Goal: Use online tool/utility: Utilize a website feature to perform a specific function

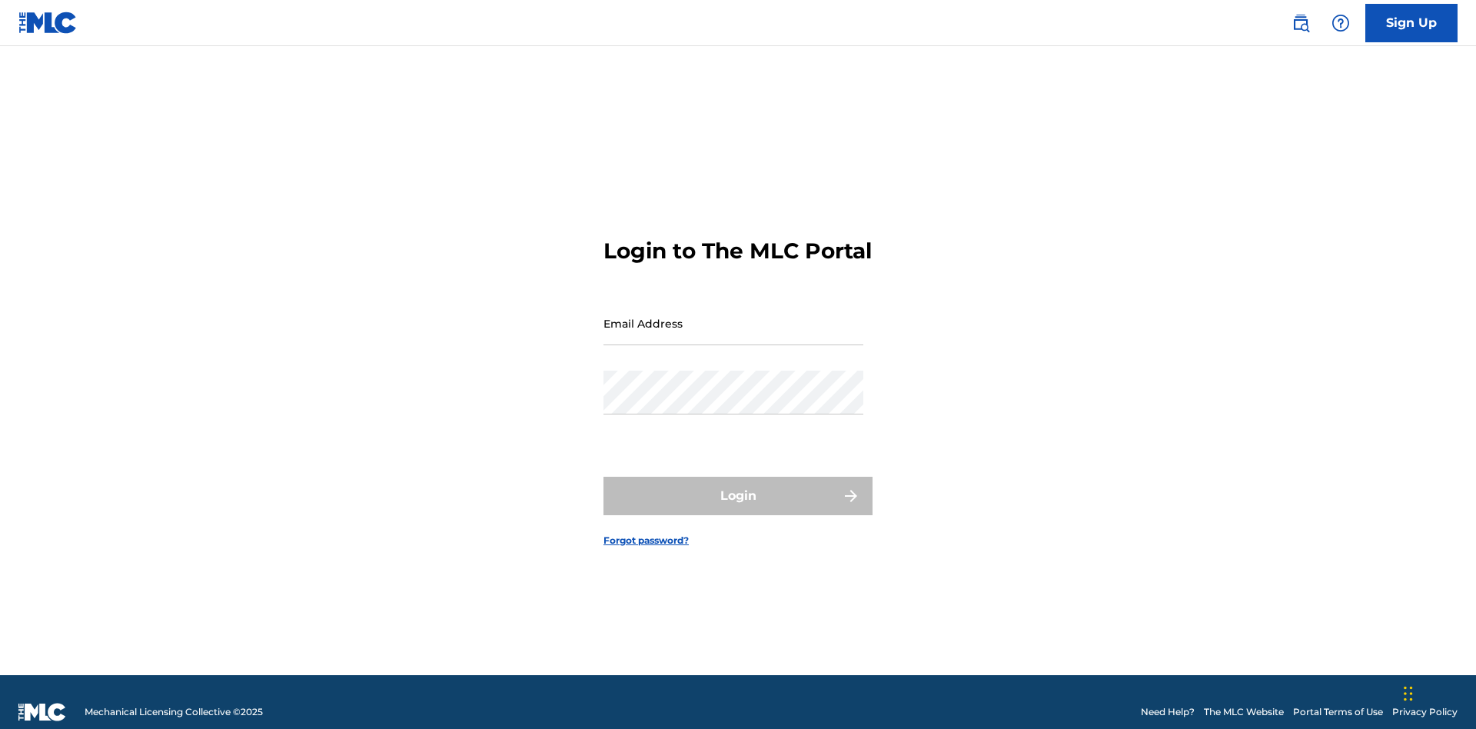
scroll to position [20, 0]
click at [733, 316] on input "Email Address" at bounding box center [734, 323] width 260 height 44
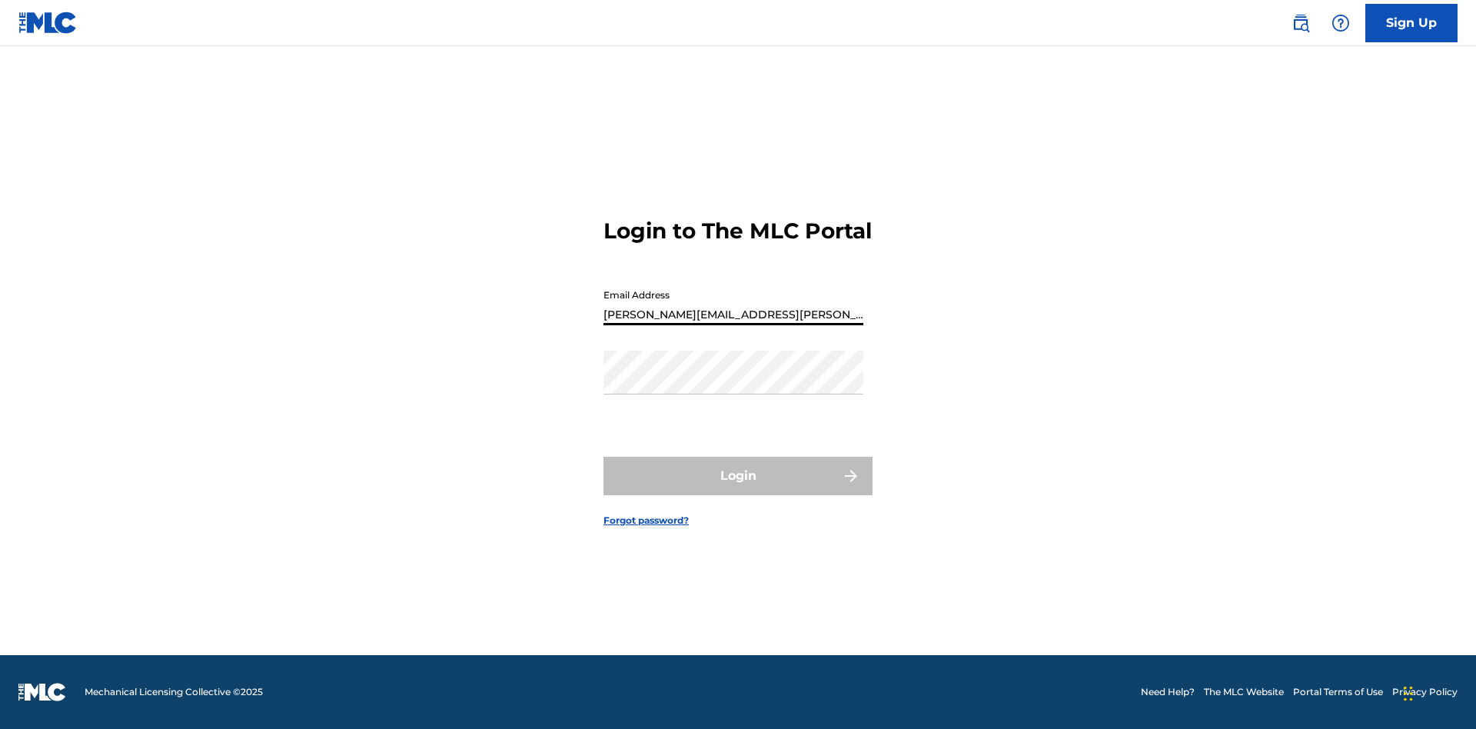
type input "[PERSON_NAME][EMAIL_ADDRESS][PERSON_NAME][DOMAIN_NAME]"
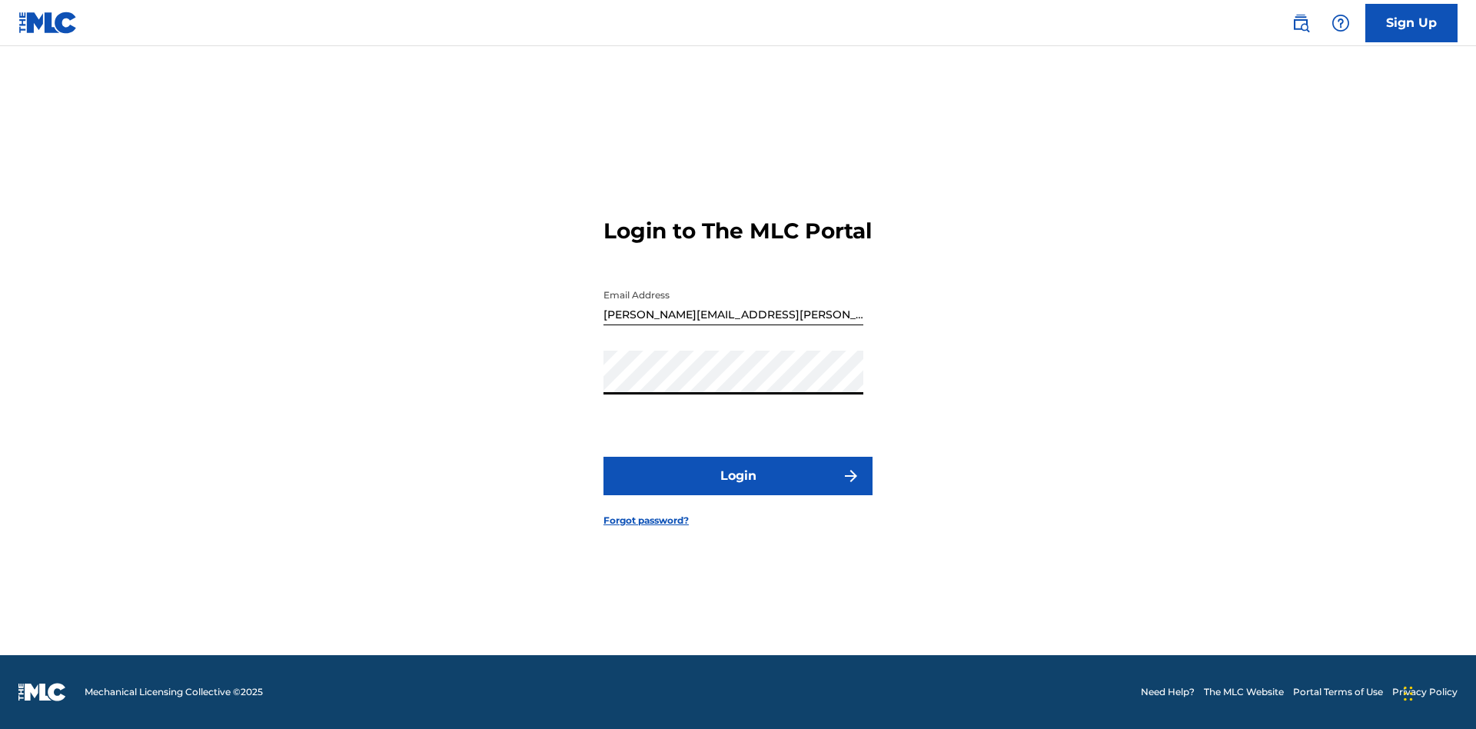
click at [738, 489] on button "Login" at bounding box center [738, 476] width 269 height 38
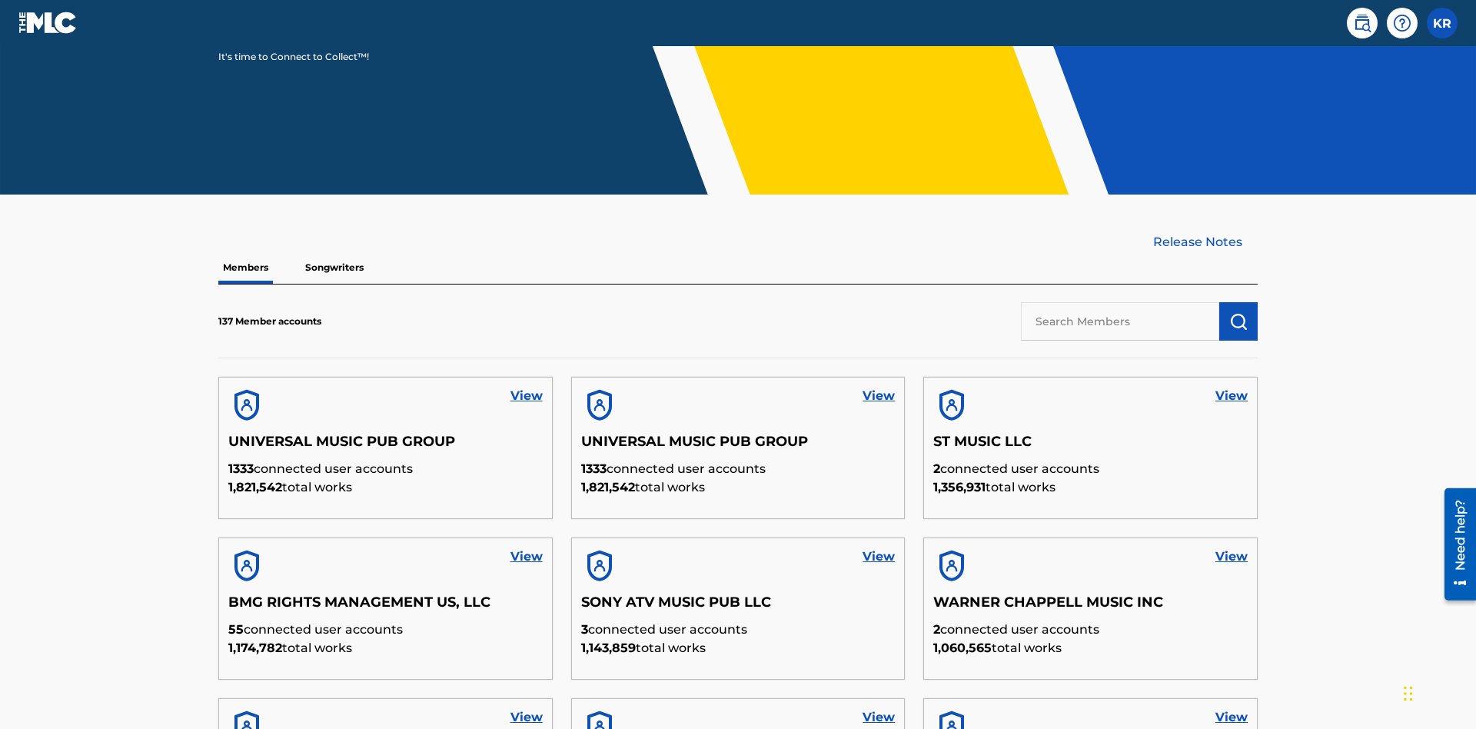
click at [1120, 302] on input "text" at bounding box center [1120, 321] width 198 height 38
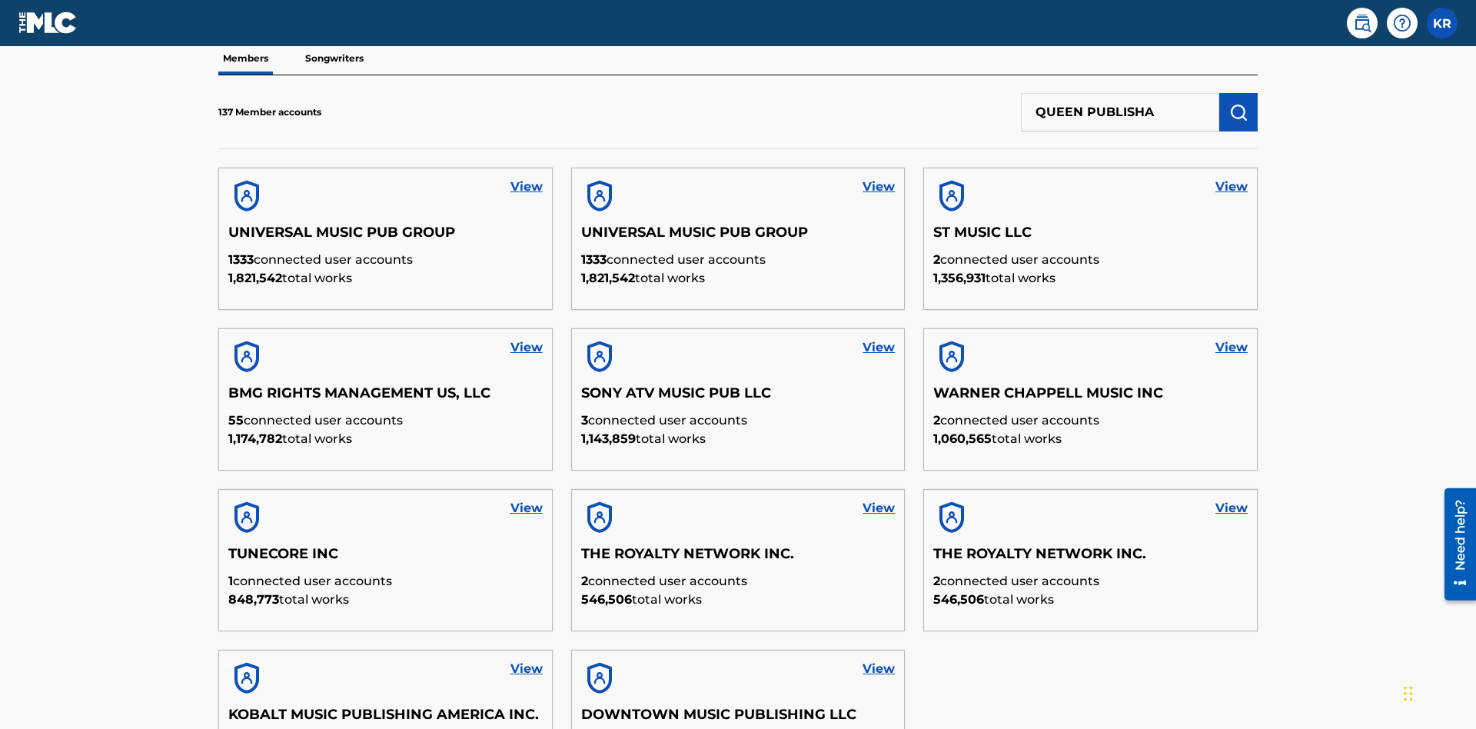
type input "QUEEN PUBLISHA"
click at [1239, 103] on img "submit" at bounding box center [1238, 112] width 18 height 18
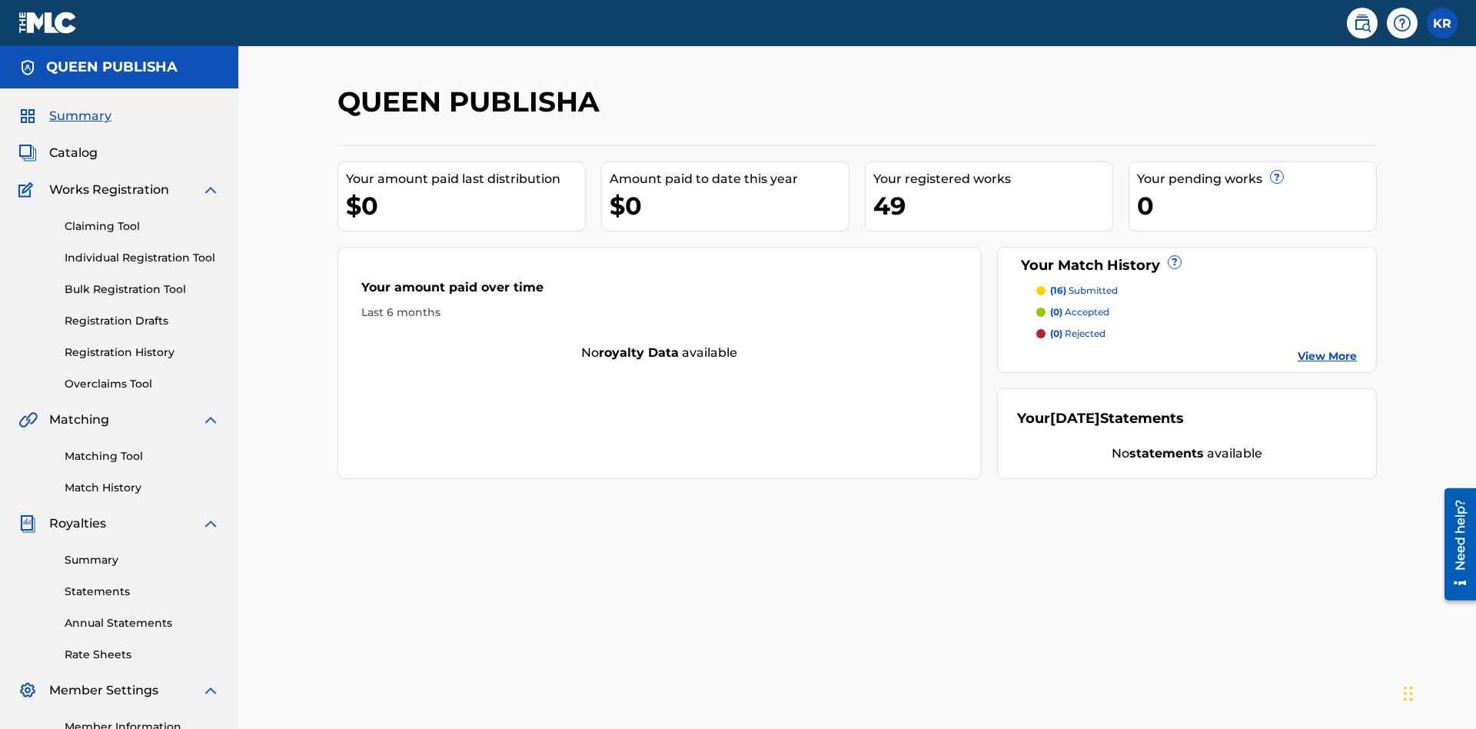
click at [142, 448] on link "Matching Tool" at bounding box center [142, 456] width 155 height 16
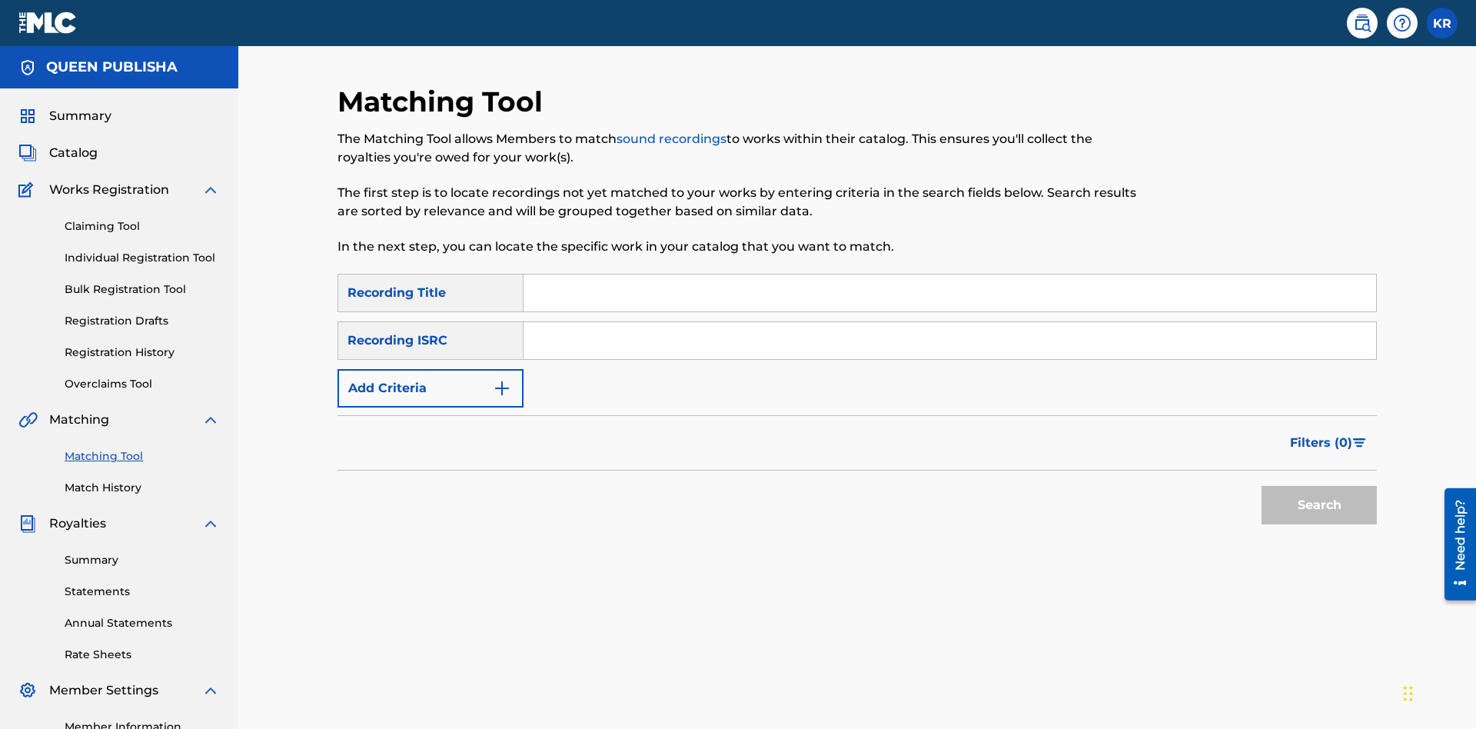
click at [950, 274] on input "Search Form" at bounding box center [950, 292] width 853 height 37
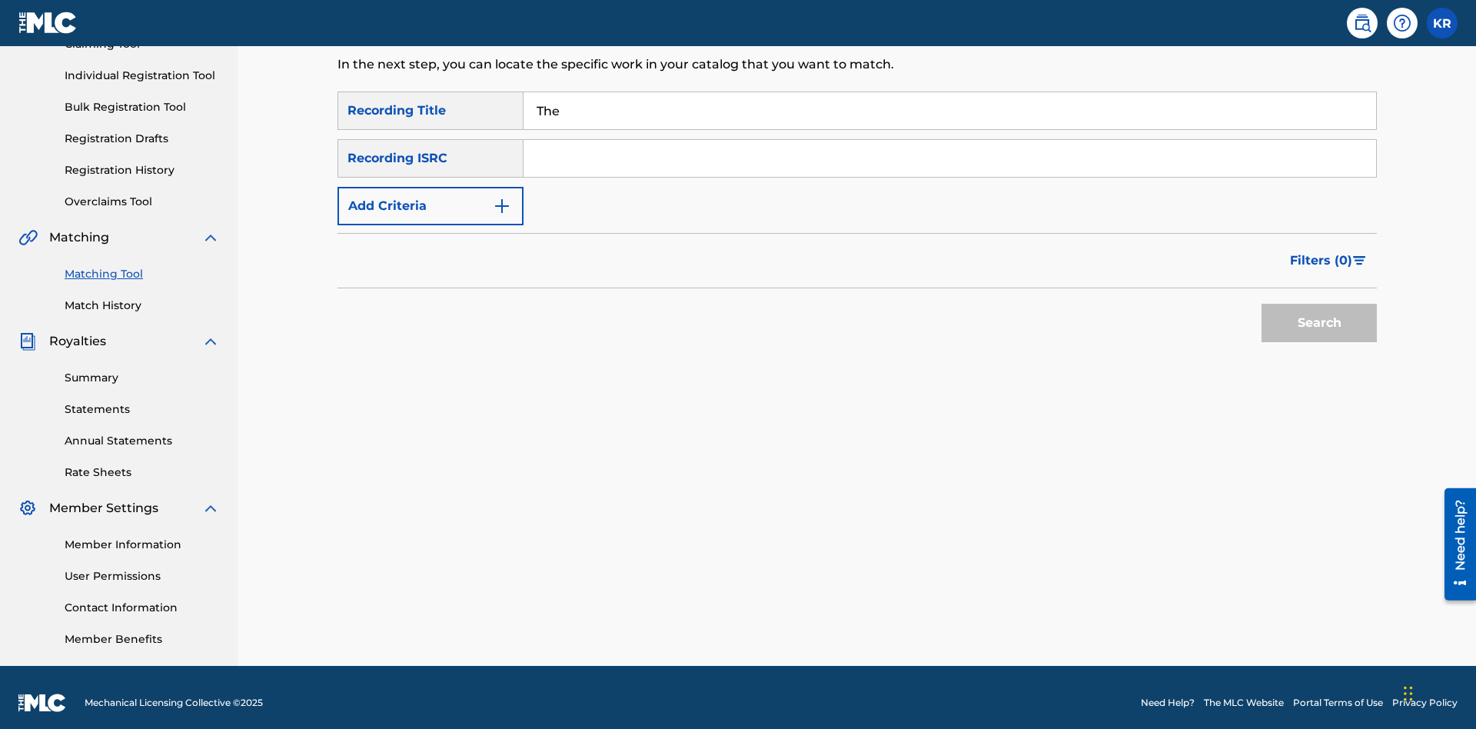
type input "The"
click at [1319, 312] on button "Search" at bounding box center [1319, 323] width 115 height 38
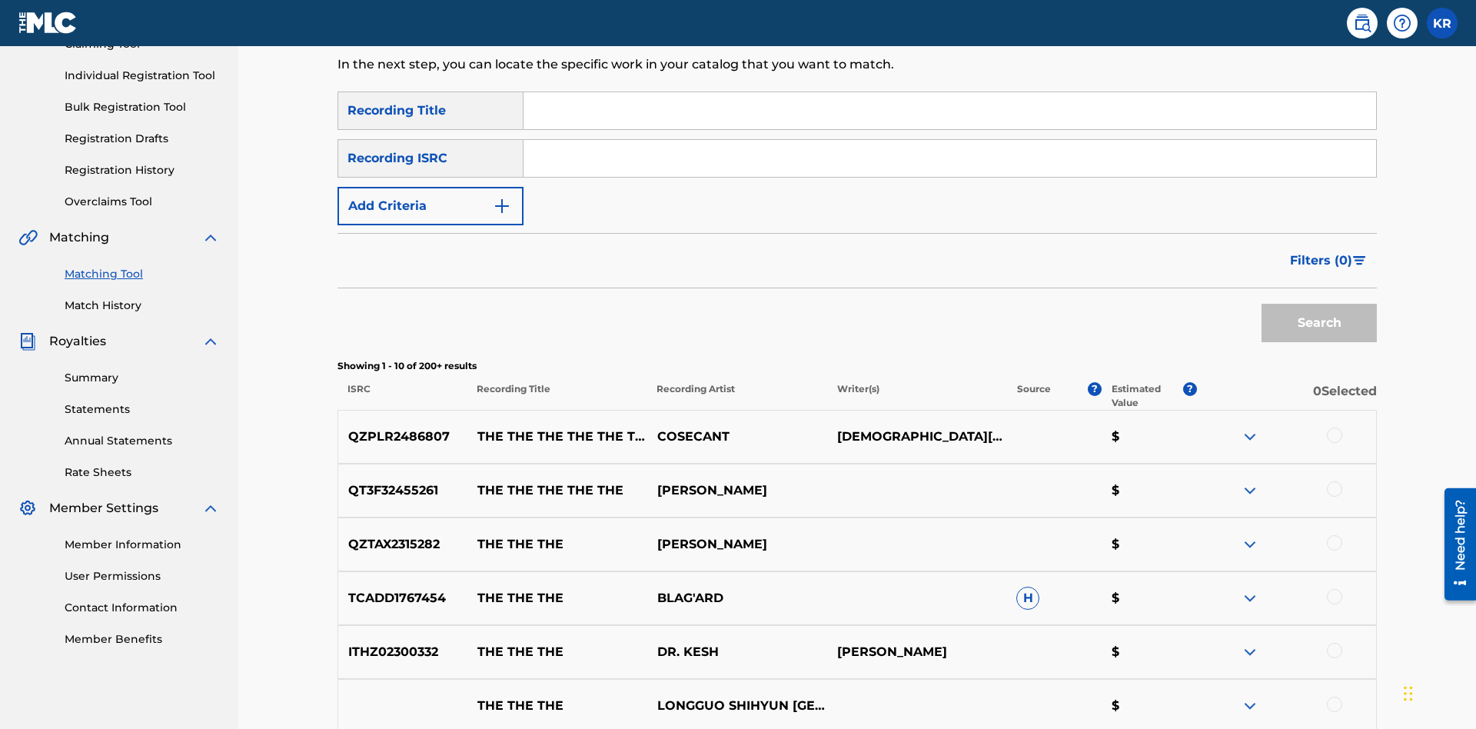
click at [950, 140] on input "Search Form" at bounding box center [950, 158] width 853 height 37
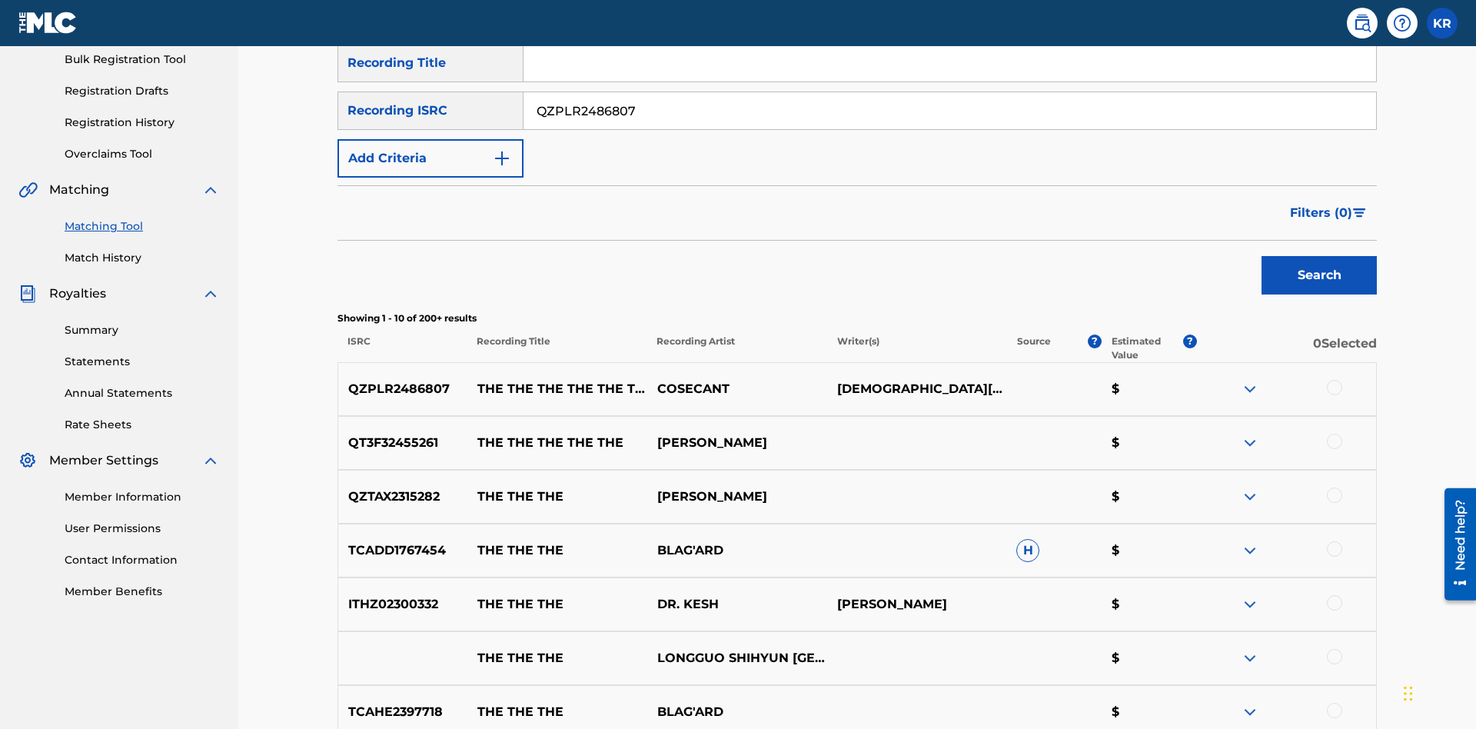
type input "QZPLR2486807"
click at [1319, 256] on button "Search" at bounding box center [1319, 275] width 115 height 38
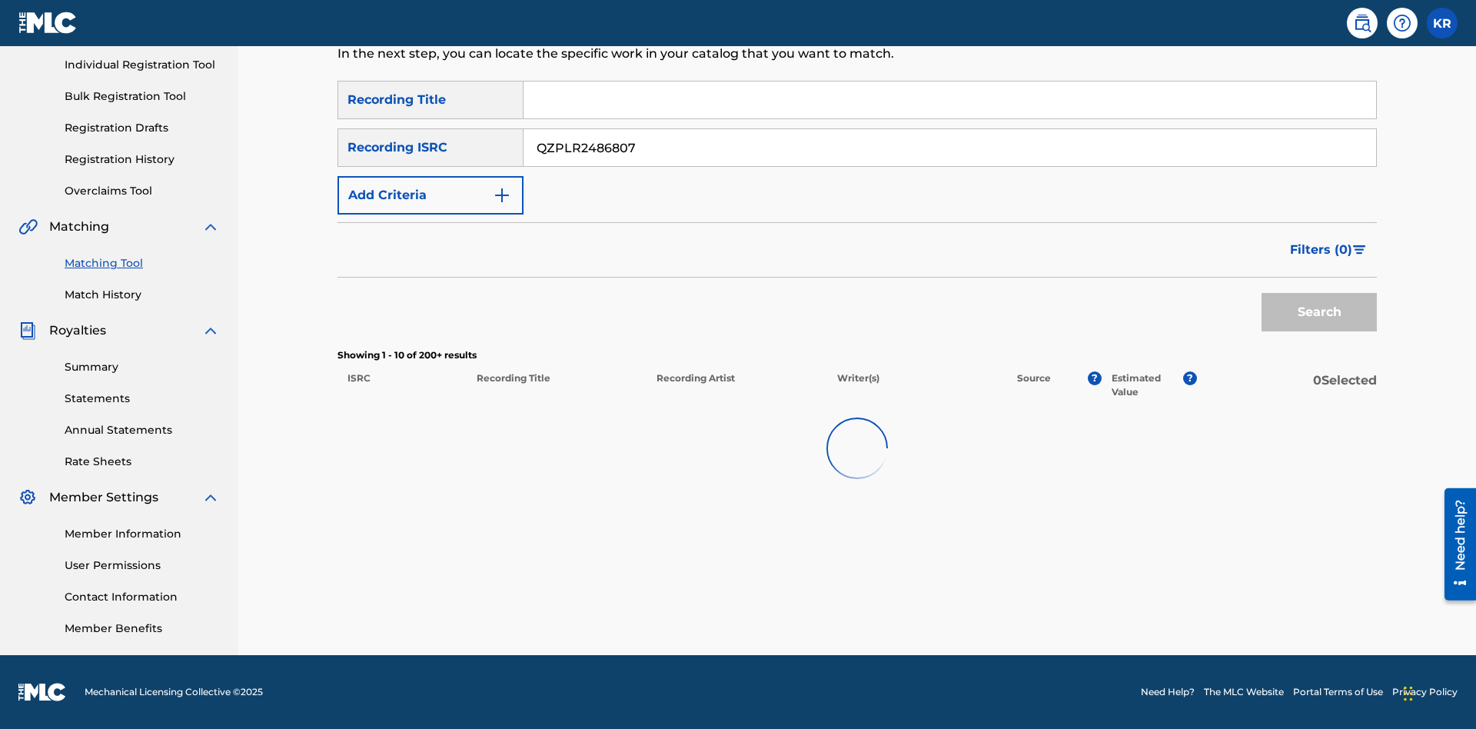
scroll to position [193, 0]
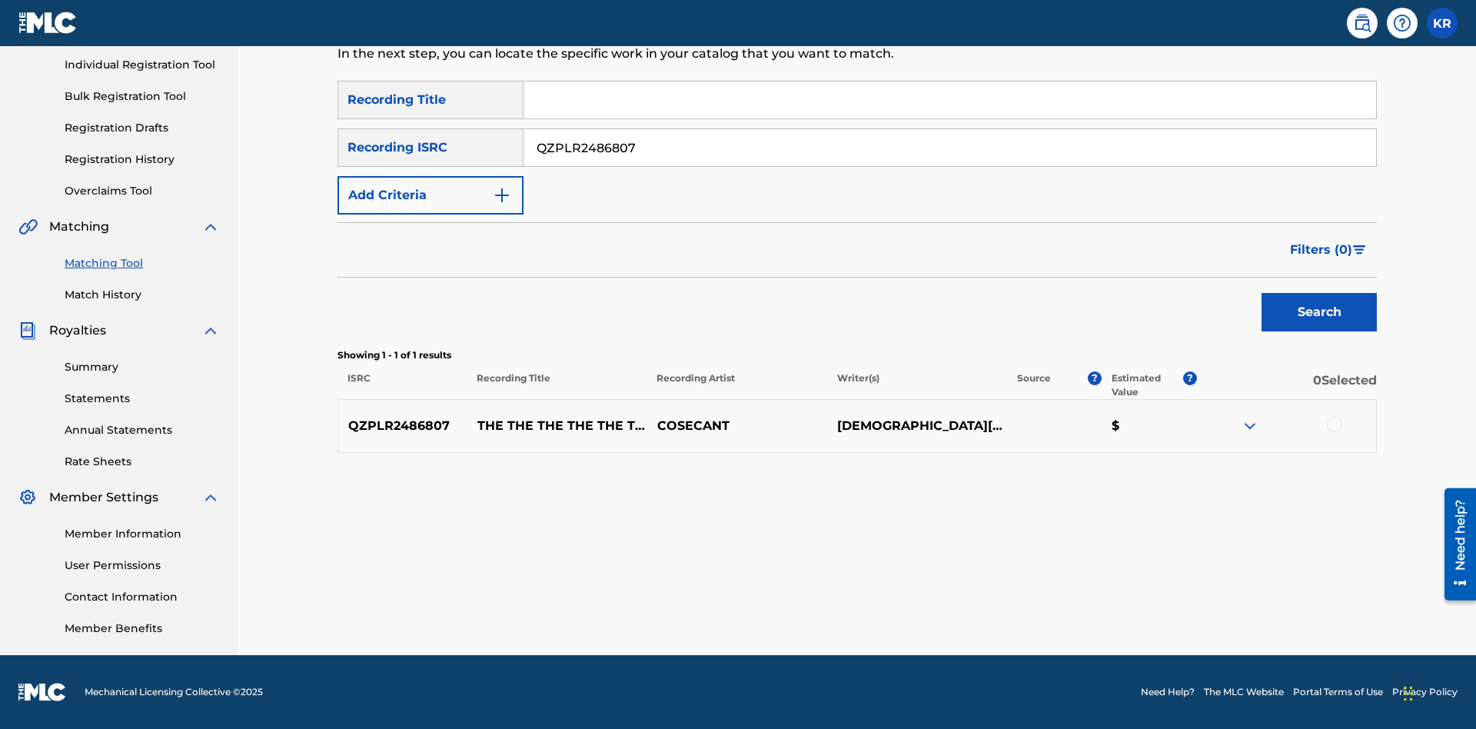
click at [1334, 424] on div at bounding box center [1334, 424] width 15 height 15
click at [1080, 604] on button "Match 1 Group" at bounding box center [1081, 603] width 170 height 38
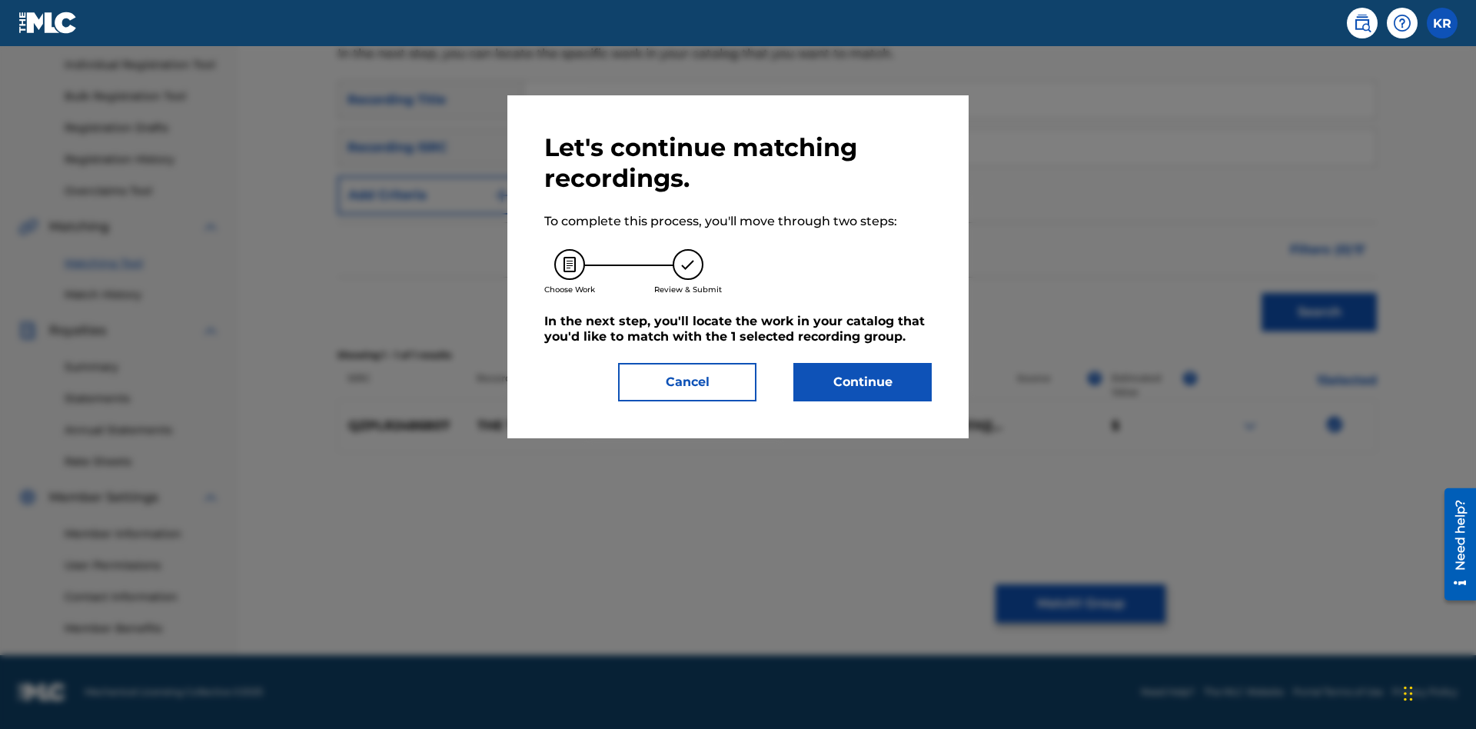
click at [863, 382] on button "Continue" at bounding box center [862, 382] width 138 height 38
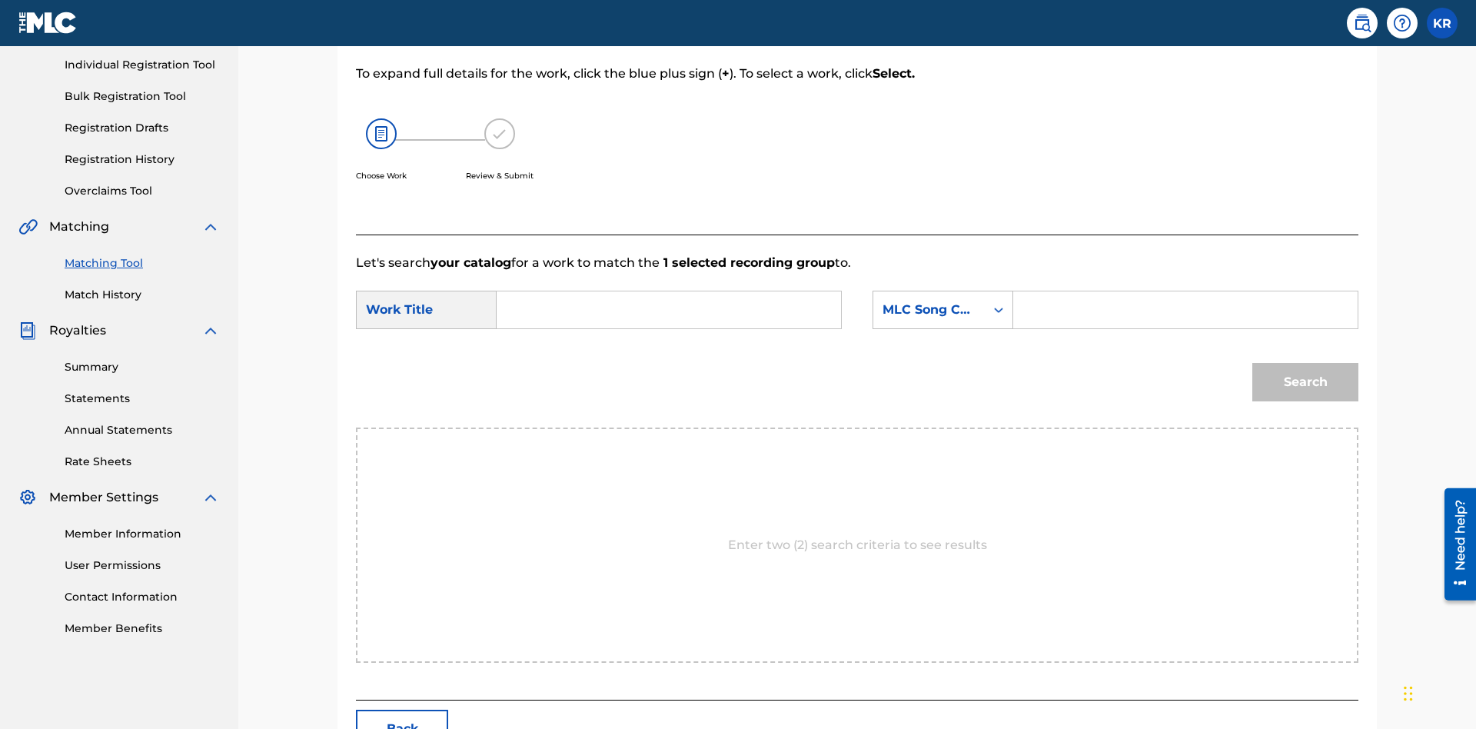
click at [669, 291] on input "Search Form" at bounding box center [669, 309] width 318 height 37
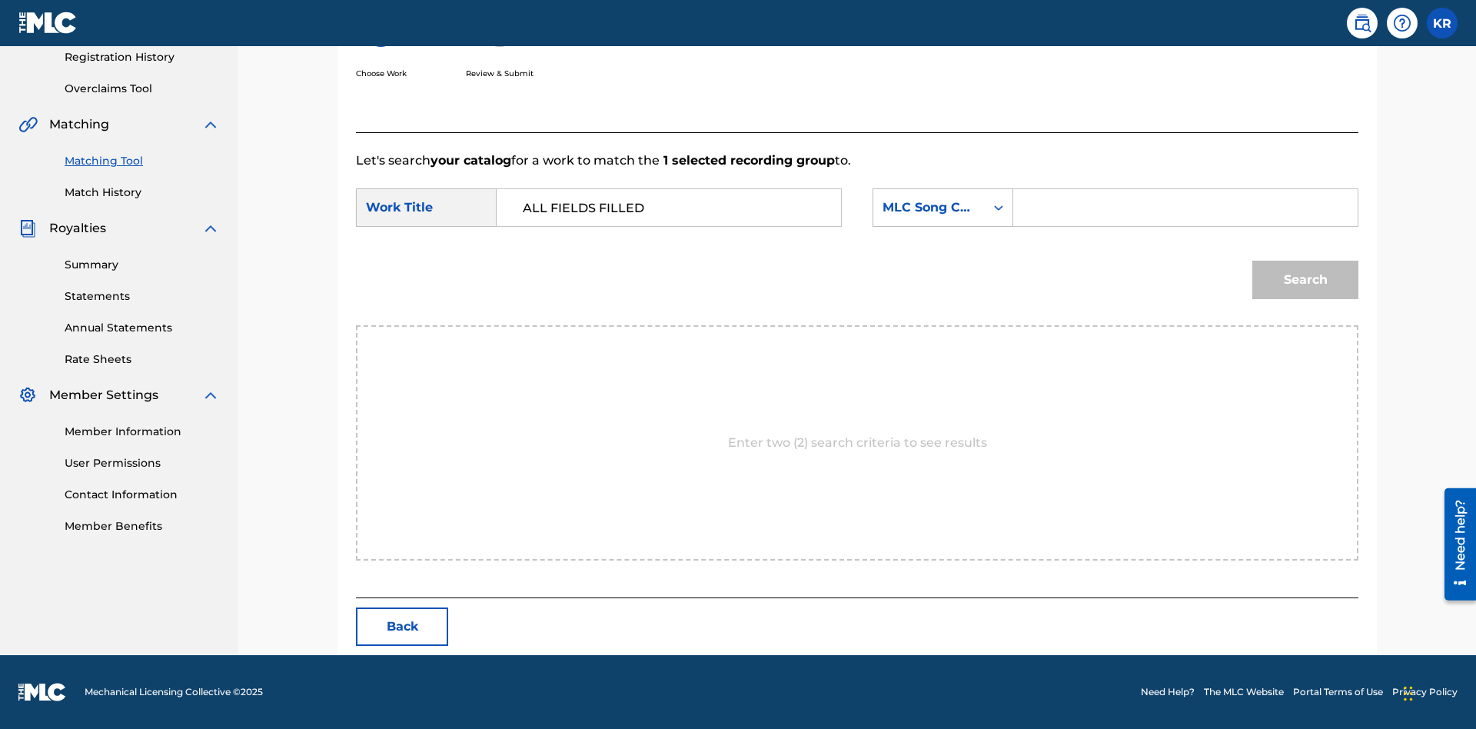
type input "ALL FIELDS FILLED"
click at [1185, 208] on input "Search Form" at bounding box center [1185, 207] width 318 height 37
type input "FE4B37"
click at [1305, 280] on button "Search" at bounding box center [1305, 280] width 106 height 38
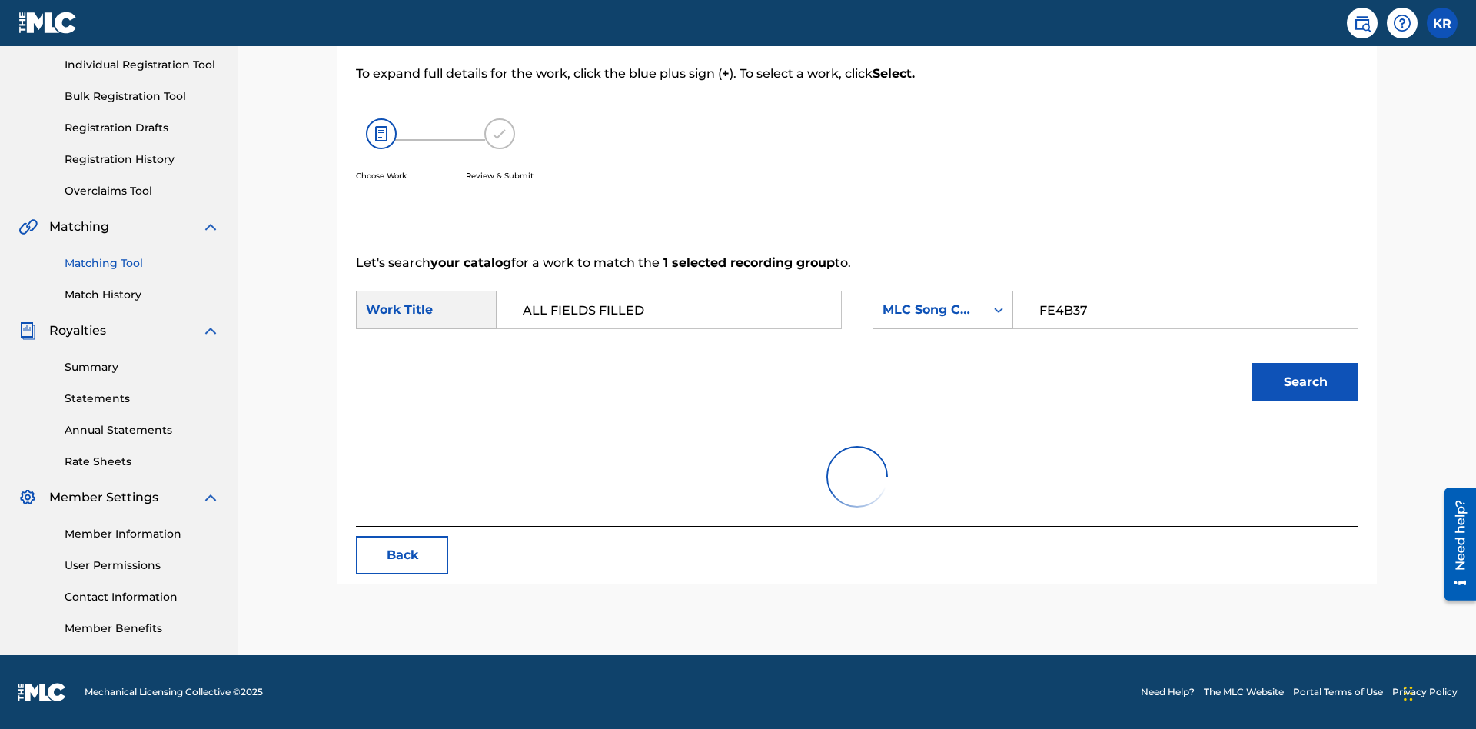
scroll to position [193, 0]
